Goal: Check status: Check status

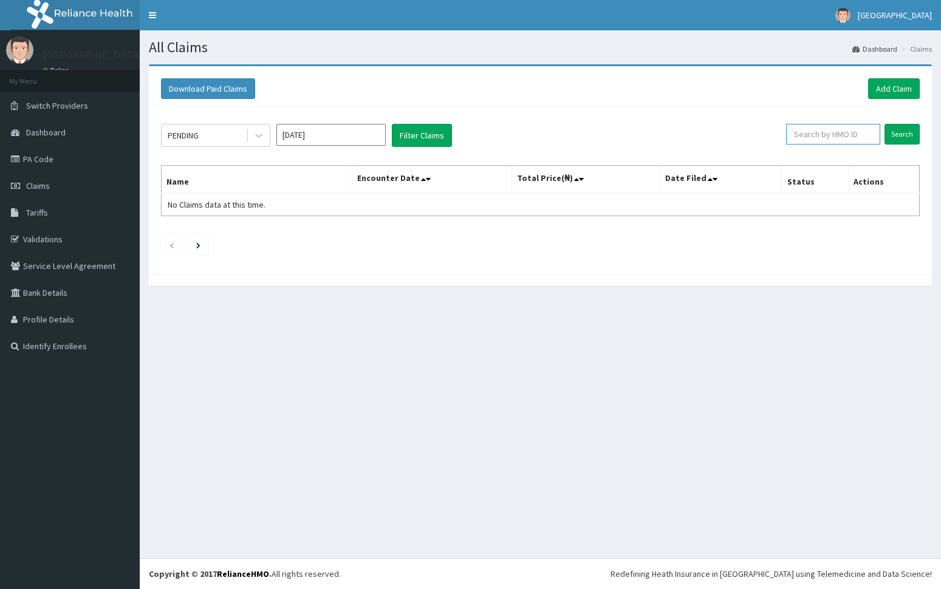
click at [856, 132] on input "text" at bounding box center [833, 134] width 94 height 21
paste input "MPS/10007/B"
type input "MPS/10007/B"
click at [906, 146] on div "MPS/10007/B Search" at bounding box center [844, 135] width 149 height 23
click at [904, 133] on input "Search" at bounding box center [901, 134] width 35 height 21
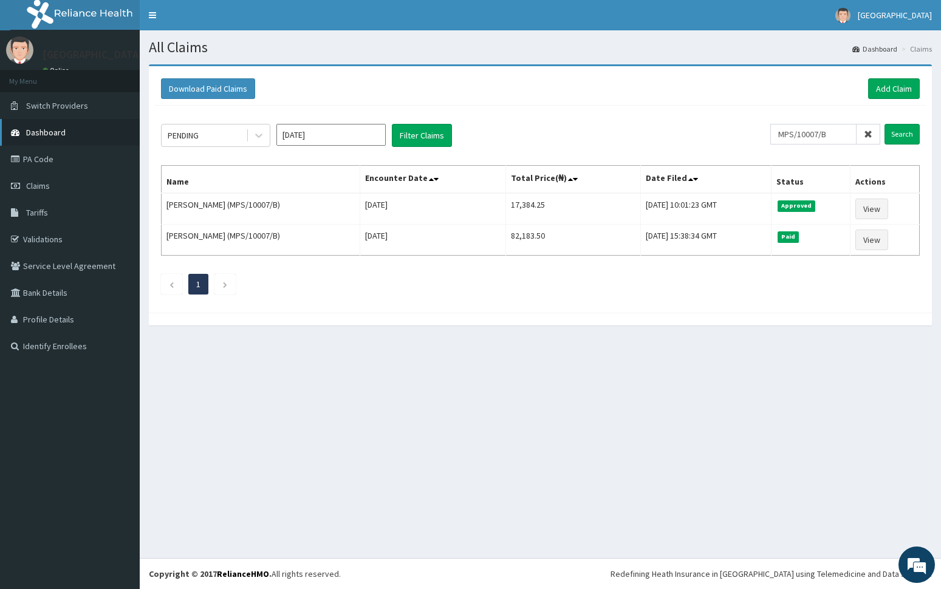
click at [39, 127] on span "Dashboard" at bounding box center [45, 132] width 39 height 11
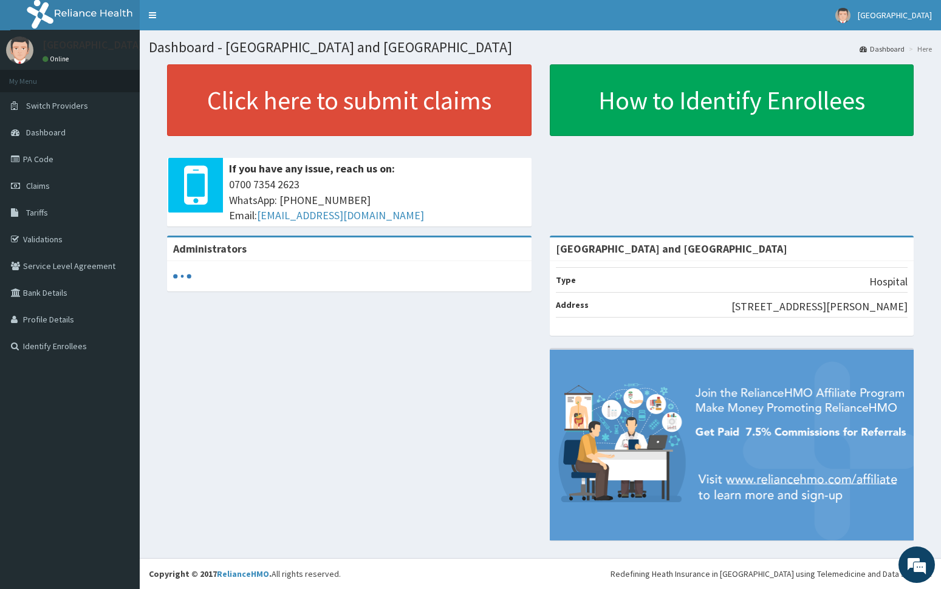
click at [394, 392] on div "Administrators De [GEOGRAPHIC_DATA] and [GEOGRAPHIC_DATA] Type Hospital Address…" at bounding box center [540, 394] width 783 height 317
click at [40, 159] on link "PA Code" at bounding box center [70, 159] width 140 height 27
